Goal: Transaction & Acquisition: Subscribe to service/newsletter

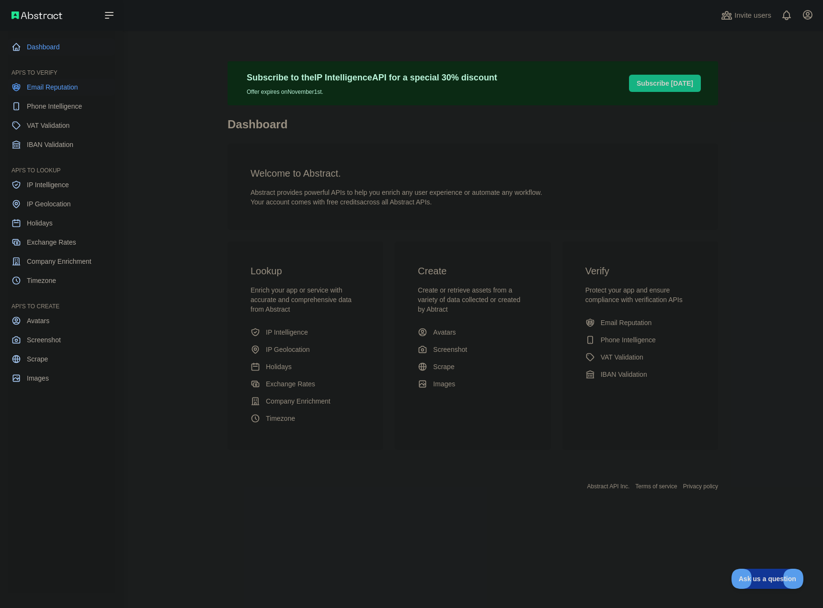
click at [45, 91] on span "Email Reputation" at bounding box center [52, 87] width 51 height 10
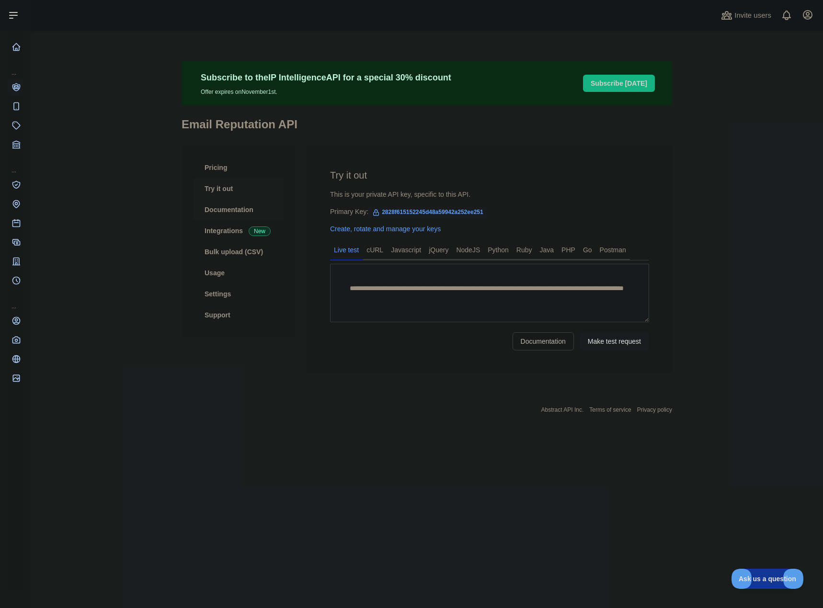
click at [215, 207] on link "Documentation" at bounding box center [238, 209] width 91 height 21
click at [235, 207] on link "Documentation" at bounding box center [238, 209] width 91 height 21
click at [256, 248] on link "Bulk upload (CSV)" at bounding box center [238, 251] width 91 height 21
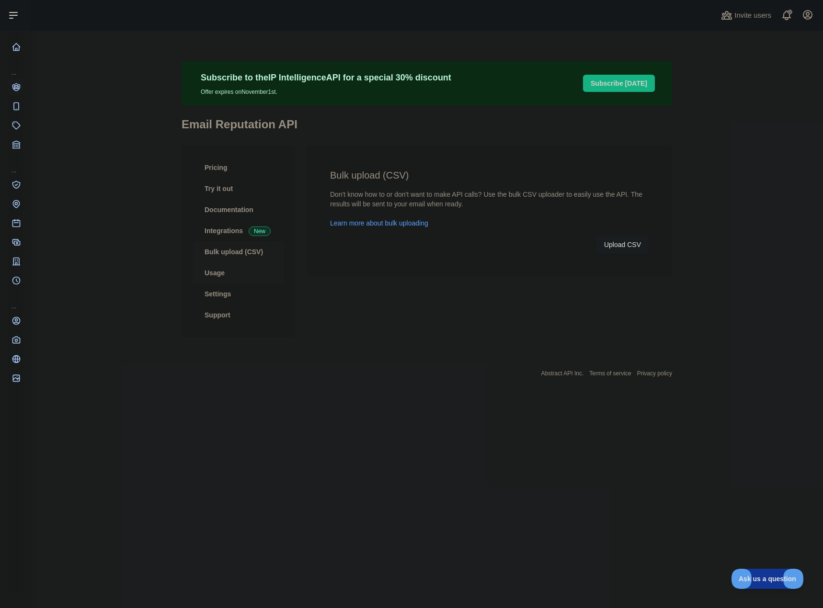
click at [231, 275] on link "Usage" at bounding box center [238, 273] width 91 height 21
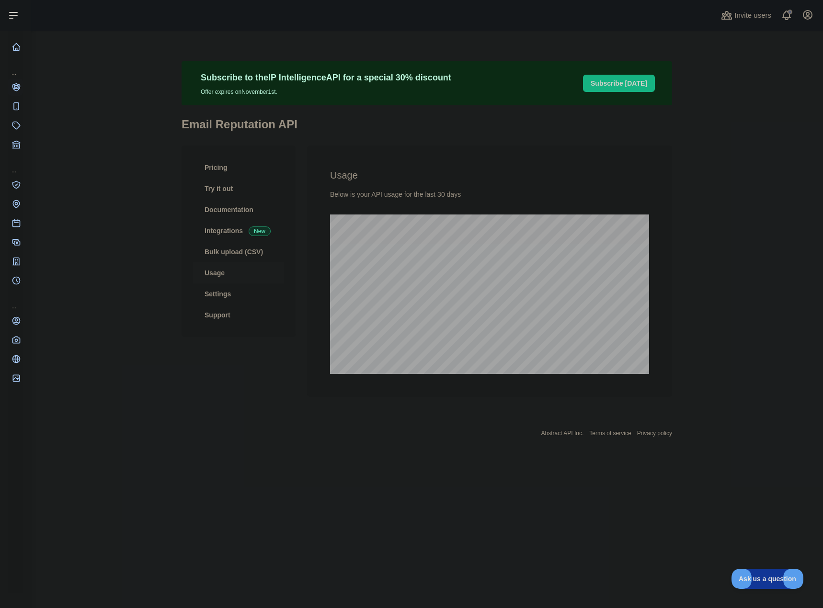
scroll to position [578, 792]
click at [228, 291] on link "Settings" at bounding box center [238, 294] width 91 height 21
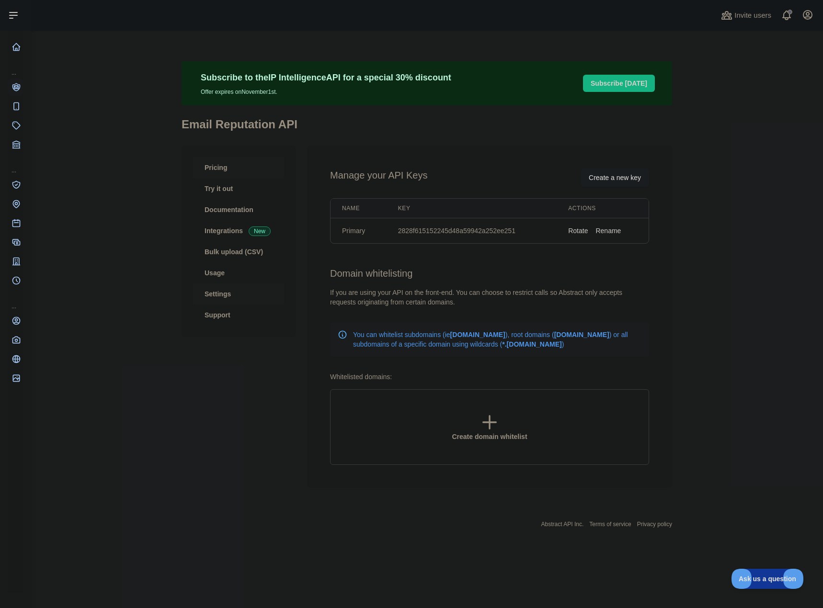
click at [237, 171] on link "Pricing" at bounding box center [238, 167] width 91 height 21
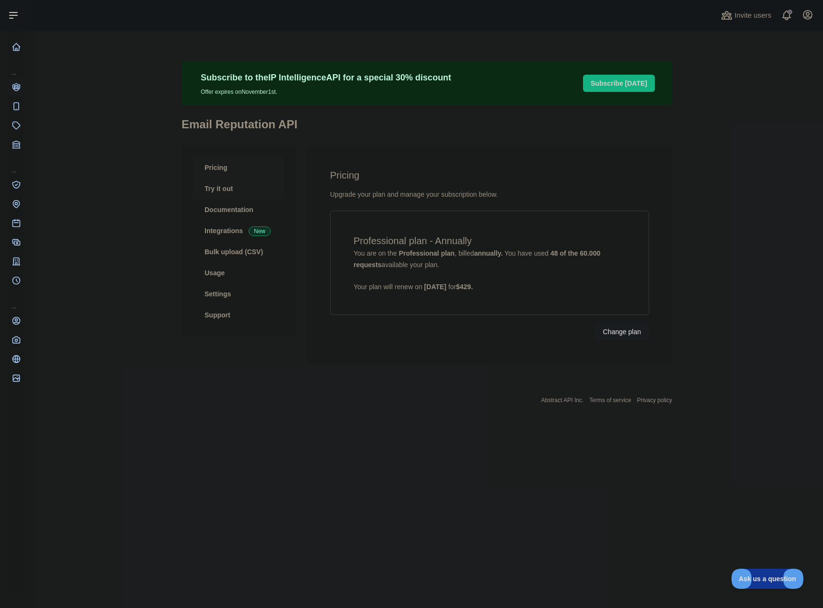
click at [247, 190] on link "Try it out" at bounding box center [238, 188] width 91 height 21
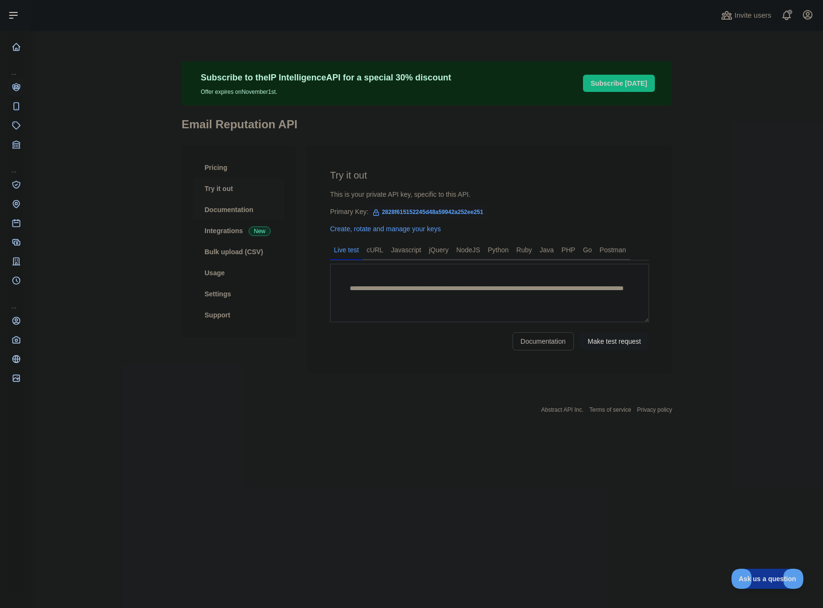
click at [249, 206] on link "Documentation" at bounding box center [238, 209] width 91 height 21
click at [238, 164] on link "Pricing" at bounding box center [238, 167] width 91 height 21
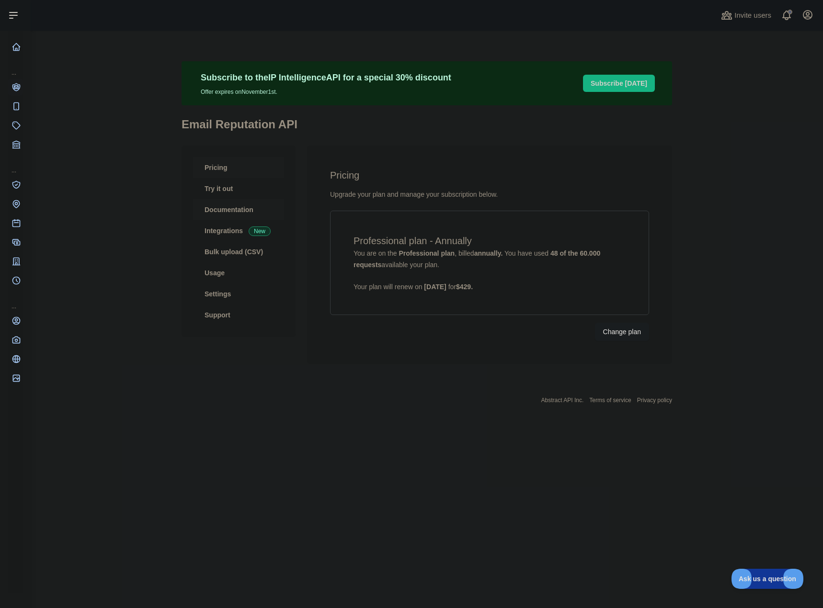
click at [234, 206] on link "Documentation" at bounding box center [238, 209] width 91 height 21
click at [221, 183] on link "Try it out" at bounding box center [238, 188] width 91 height 21
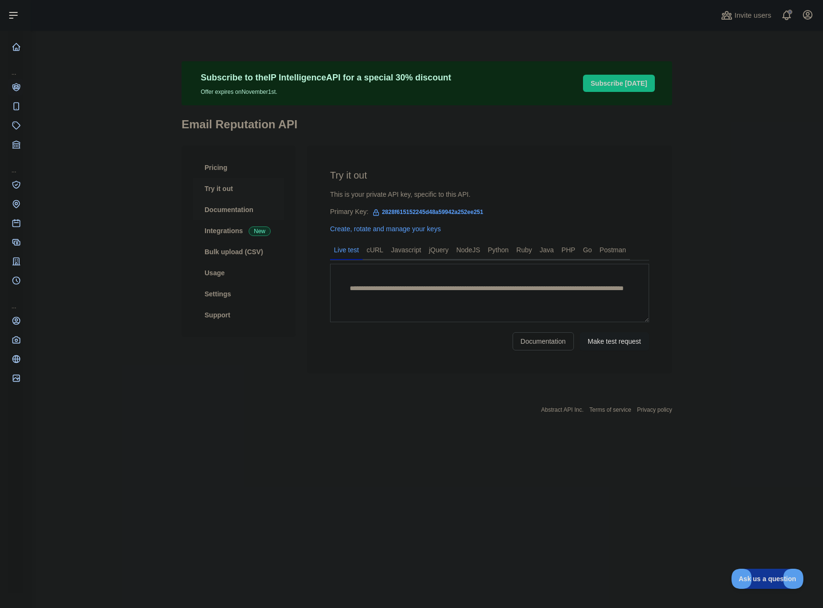
click at [227, 217] on link "Documentation" at bounding box center [238, 209] width 91 height 21
click at [236, 272] on link "Usage" at bounding box center [238, 273] width 91 height 21
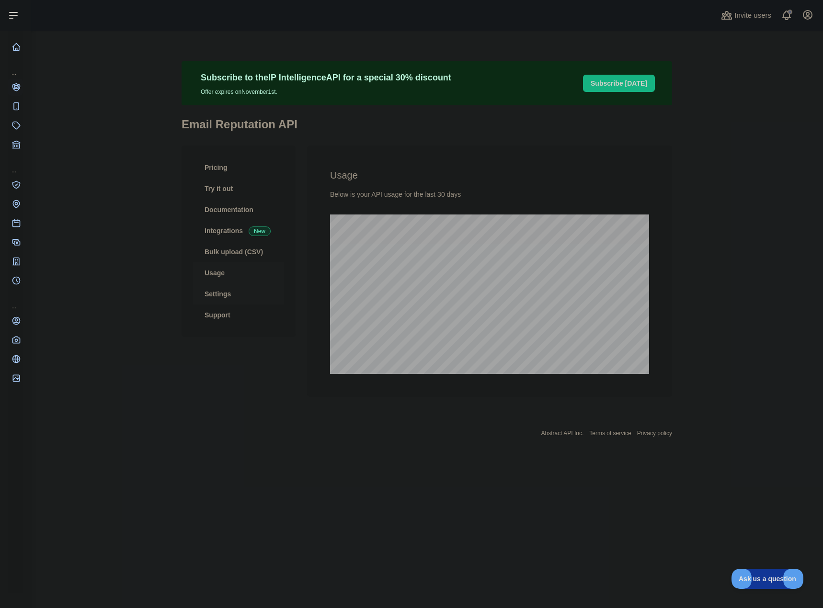
scroll to position [578, 792]
click at [237, 297] on link "Settings" at bounding box center [238, 294] width 91 height 21
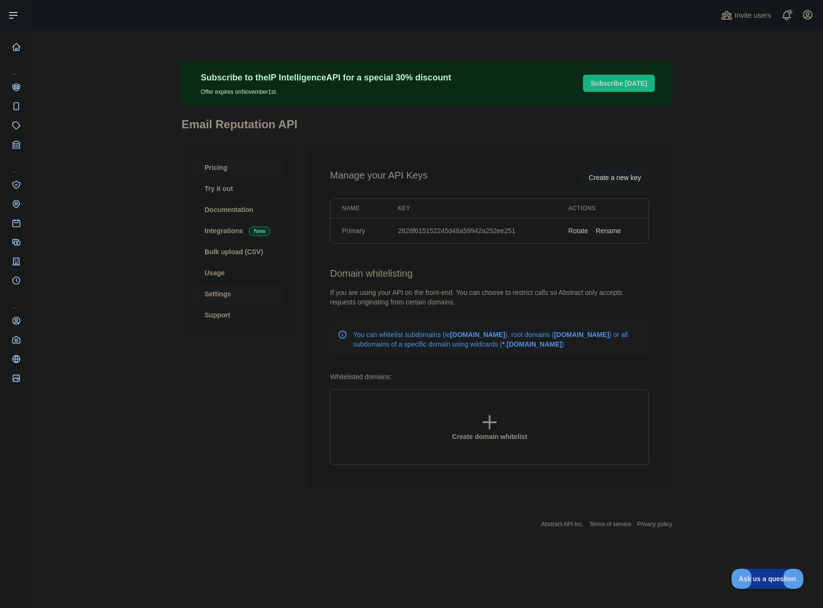
click at [229, 172] on link "Pricing" at bounding box center [238, 167] width 91 height 21
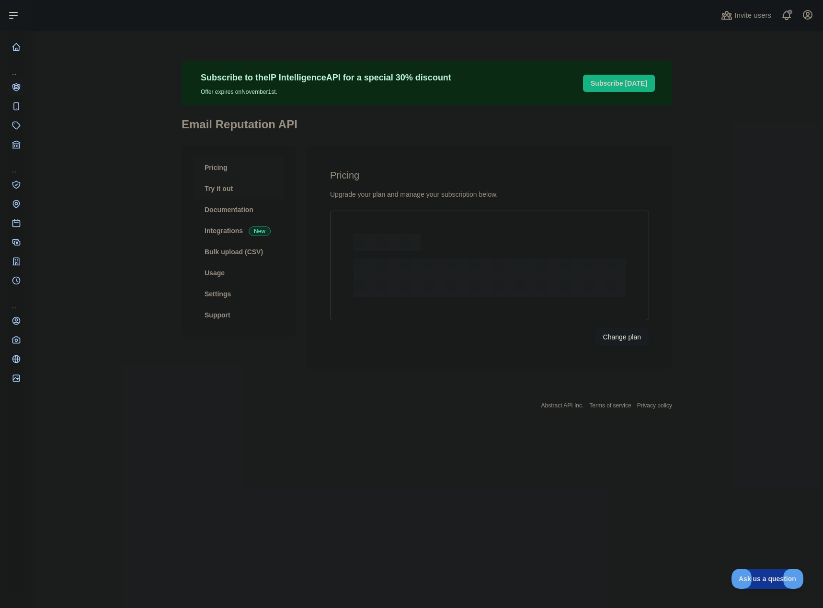
click at [238, 196] on link "Try it out" at bounding box center [238, 188] width 91 height 21
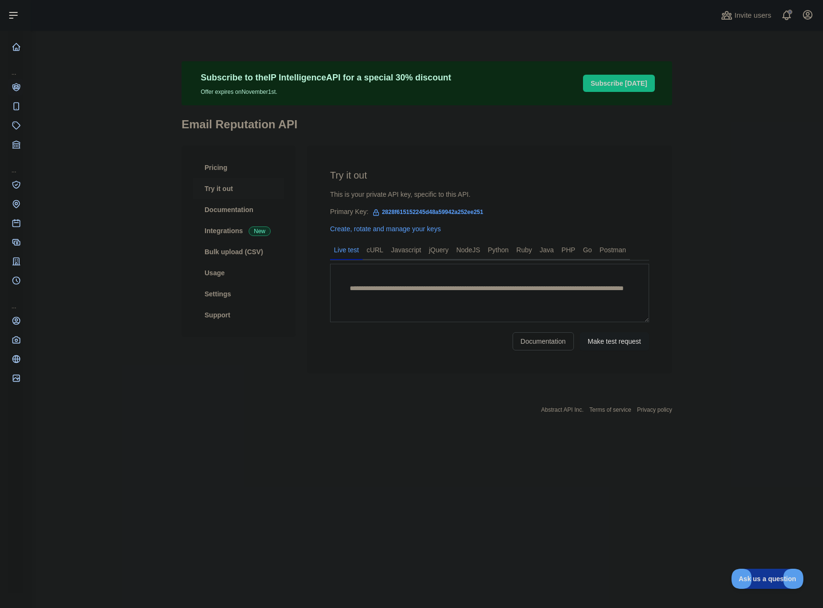
click at [245, 149] on div "Pricing Try it out Documentation Integrations New Bulk upload (CSV) Usage Setti…" at bounding box center [239, 242] width 114 height 192
click at [245, 160] on link "Pricing" at bounding box center [238, 167] width 91 height 21
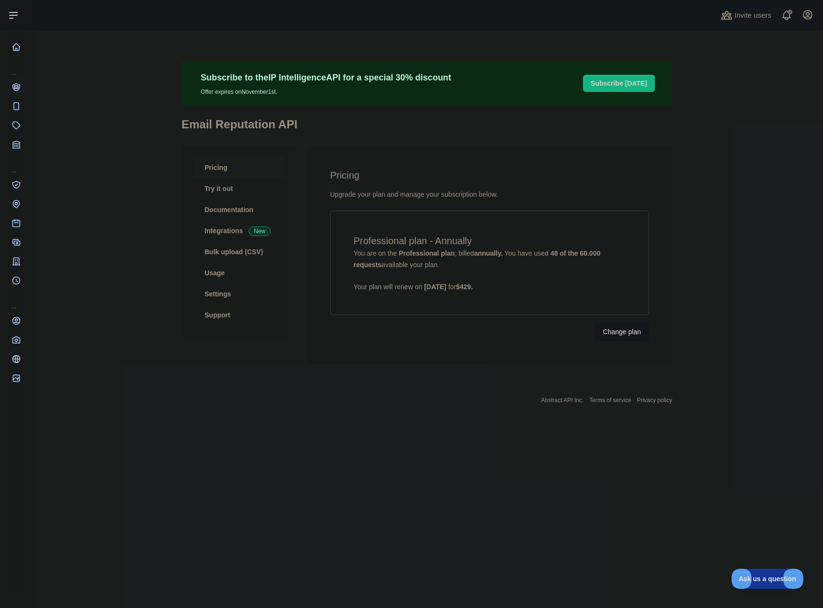
click at [605, 330] on button "Change plan" at bounding box center [622, 332] width 54 height 18
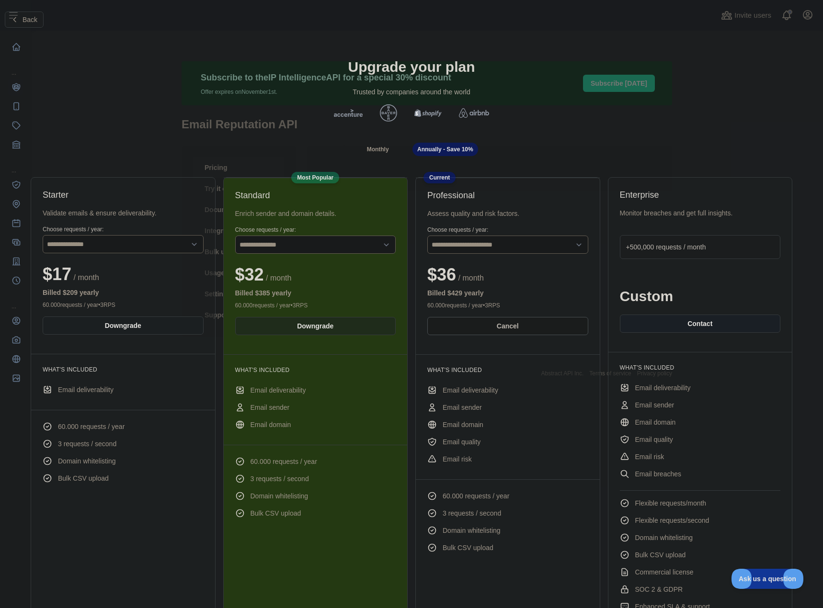
drag, startPoint x: 483, startPoint y: 307, endPoint x: 508, endPoint y: 307, distance: 25.4
click at [508, 307] on div "60.000 requests / year • 3 RPS" at bounding box center [507, 306] width 161 height 8
click at [509, 304] on div "60.000 requests / year • 3 RPS" at bounding box center [507, 306] width 161 height 8
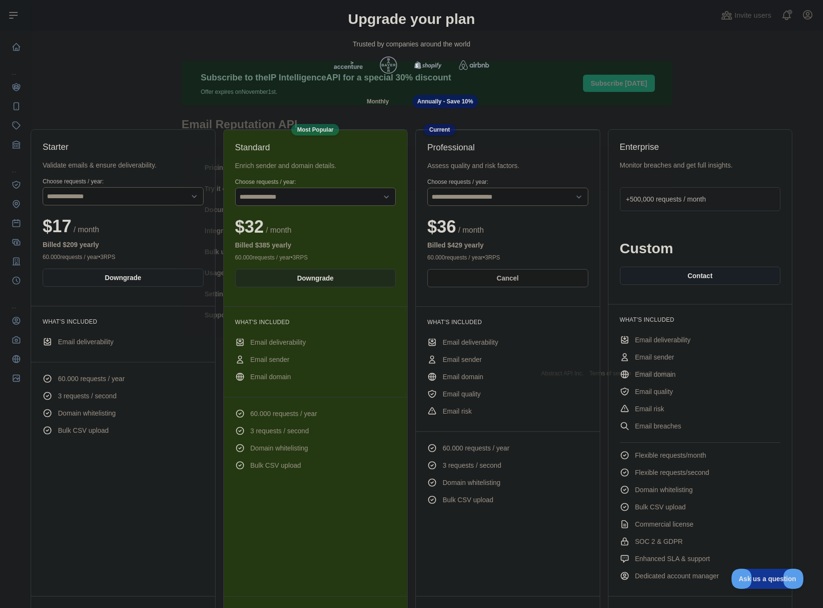
click at [444, 100] on span "Annually - Save 10%" at bounding box center [445, 101] width 56 height 7
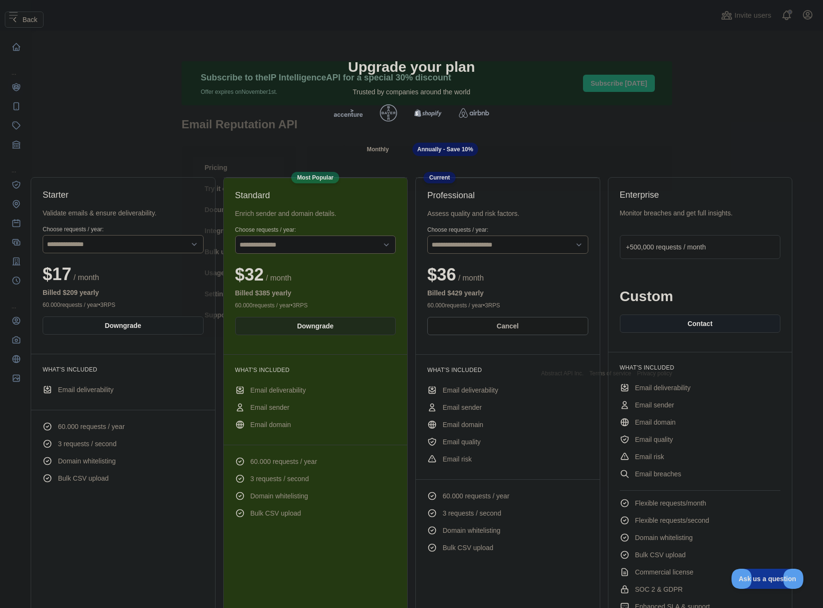
click at [378, 147] on span "Monthly" at bounding box center [378, 149] width 22 height 7
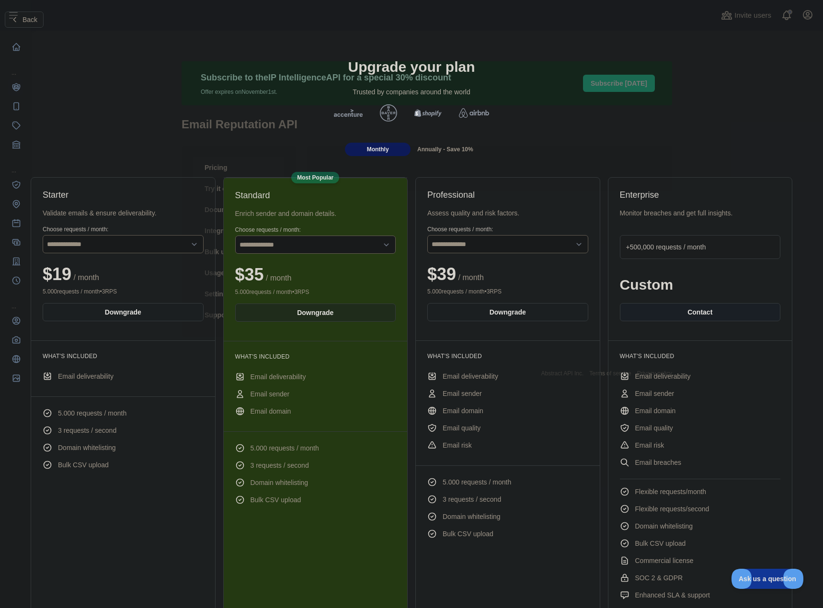
click at [420, 146] on span "Annually - Save 10%" at bounding box center [445, 149] width 56 height 7
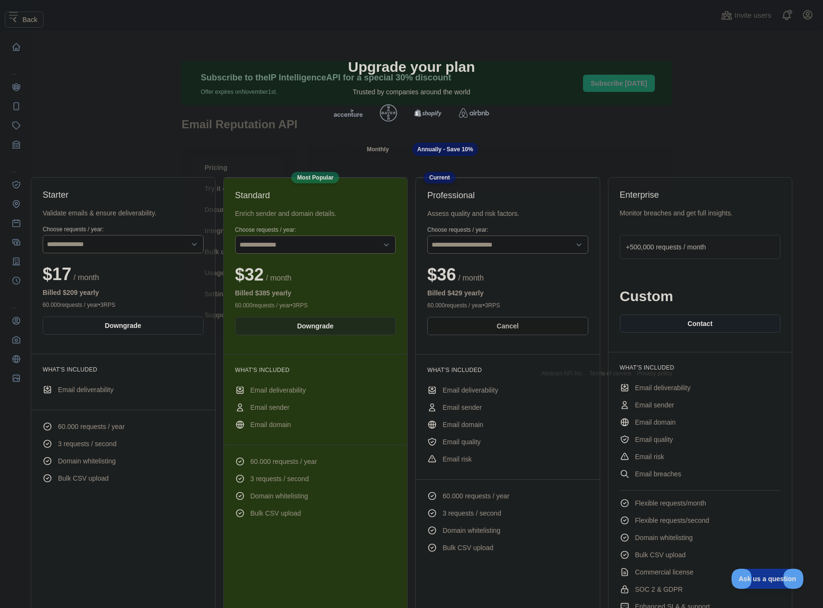
drag, startPoint x: 370, startPoint y: 145, endPoint x: 424, endPoint y: 149, distance: 54.3
click at [370, 145] on div "Monthly" at bounding box center [378, 149] width 66 height 13
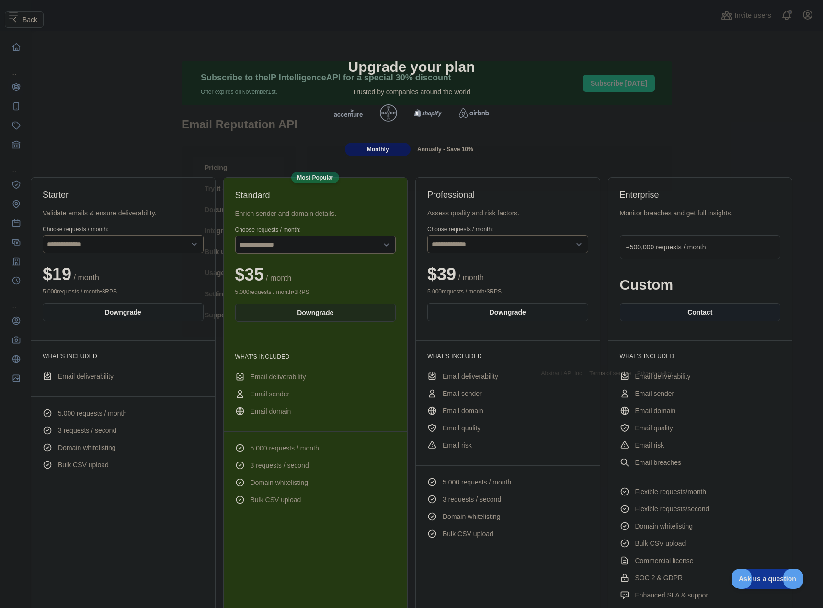
click at [444, 145] on div "Annually - Save 10%" at bounding box center [445, 149] width 66 height 13
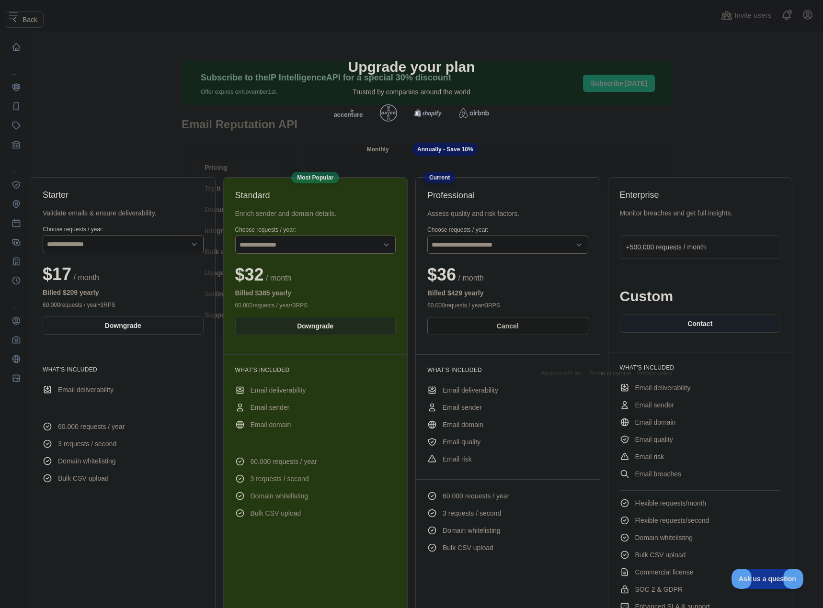
click at [383, 149] on span "Monthly" at bounding box center [378, 149] width 22 height 7
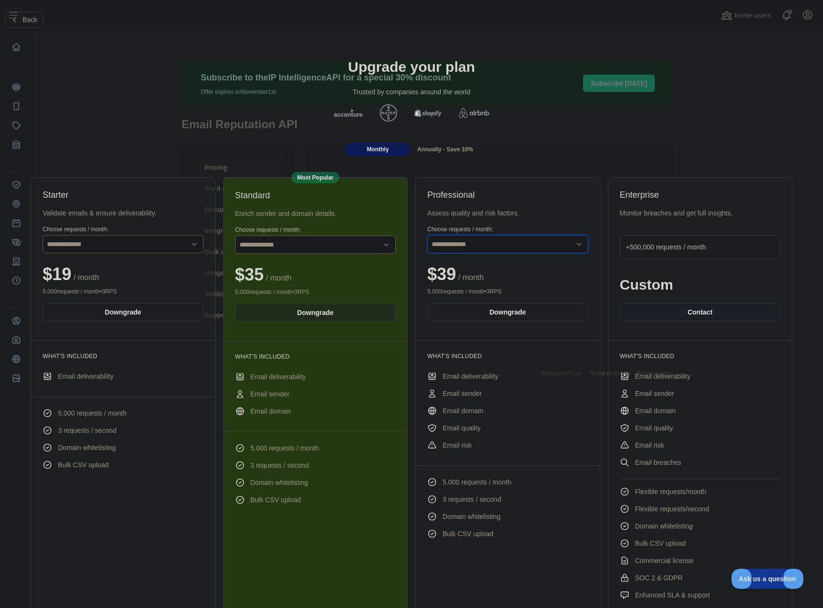
click at [503, 243] on select "**********" at bounding box center [507, 244] width 161 height 18
click at [449, 147] on span "Annually - Save 10%" at bounding box center [445, 149] width 56 height 7
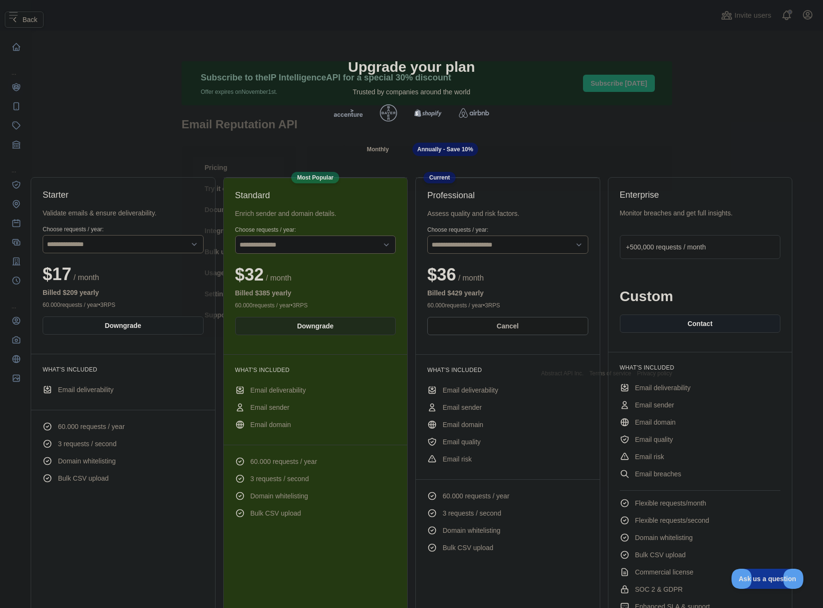
click at [12, 15] on button "Back" at bounding box center [24, 19] width 39 height 16
